Goal: Task Accomplishment & Management: Use online tool/utility

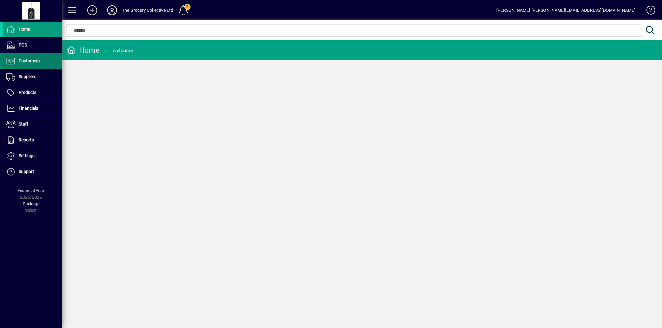
click at [38, 61] on span "Customers" at bounding box center [29, 60] width 21 height 5
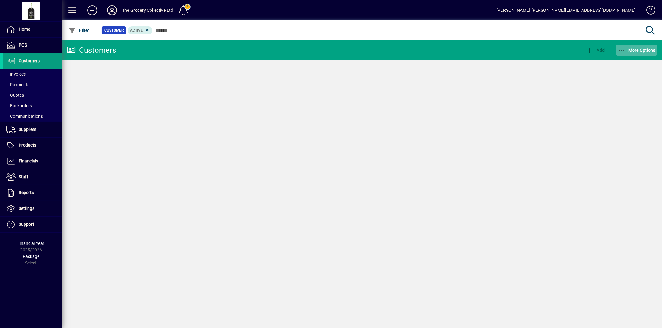
click at [646, 48] on span "More Options" at bounding box center [637, 50] width 38 height 5
click at [645, 49] on span "More Options" at bounding box center [637, 50] width 38 height 5
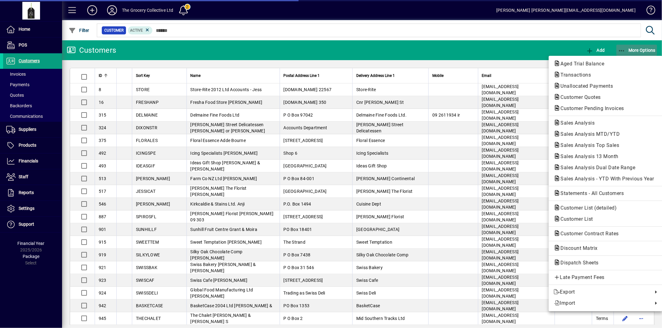
click at [645, 50] on span "More Options" at bounding box center [637, 50] width 38 height 5
click at [613, 154] on span "Sales Analysis 13 Month" at bounding box center [588, 157] width 68 height 6
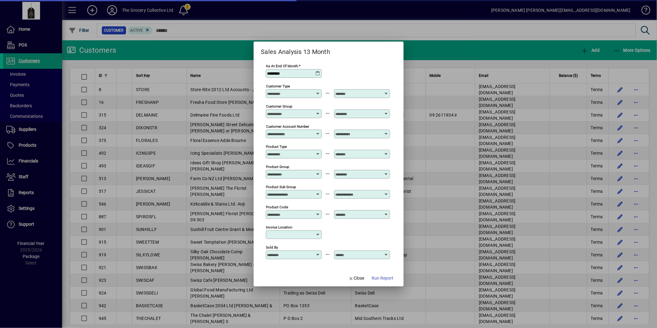
type input "**********"
click at [317, 71] on icon at bounding box center [317, 73] width 5 height 5
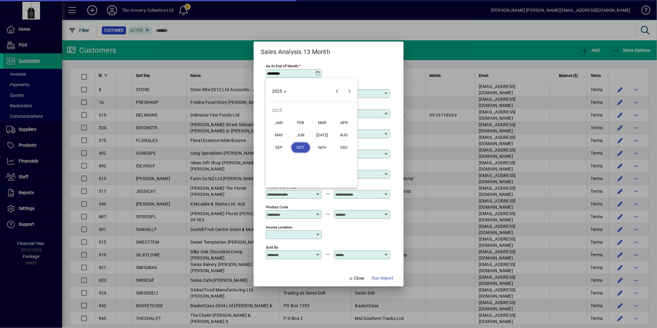
click at [272, 145] on span "SEP" at bounding box center [279, 147] width 20 height 11
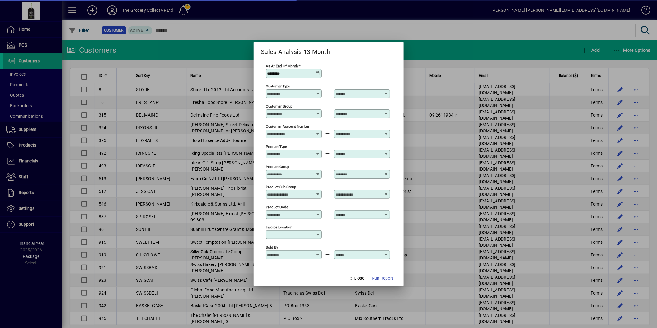
type input "********"
click at [380, 278] on span "Run Report" at bounding box center [383, 278] width 22 height 7
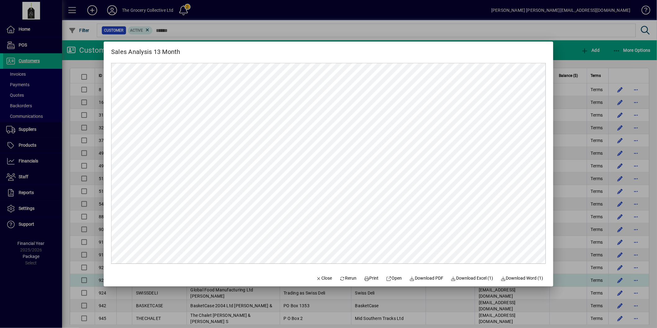
drag, startPoint x: 318, startPoint y: 280, endPoint x: 320, endPoint y: 277, distance: 3.4
click at [319, 278] on span "Close" at bounding box center [324, 278] width 16 height 7
